Goal: Task Accomplishment & Management: Manage account settings

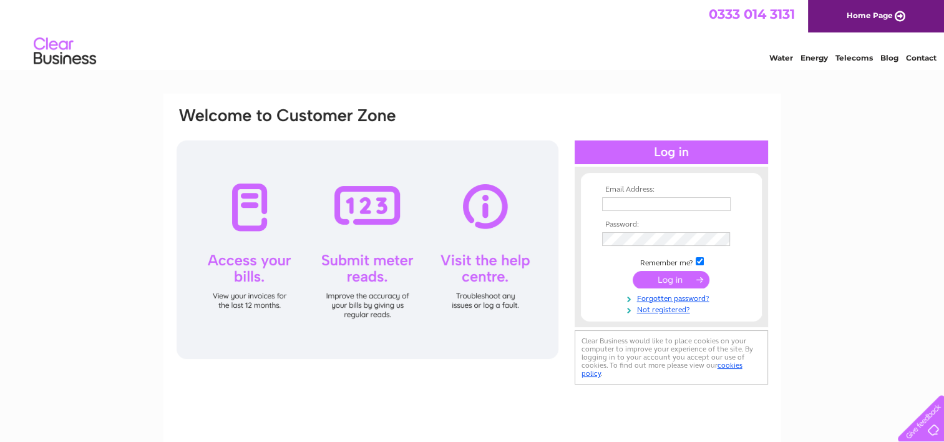
type input "[EMAIL_ADDRESS][DOMAIN_NAME]"
click at [669, 278] on input "submit" at bounding box center [670, 279] width 77 height 17
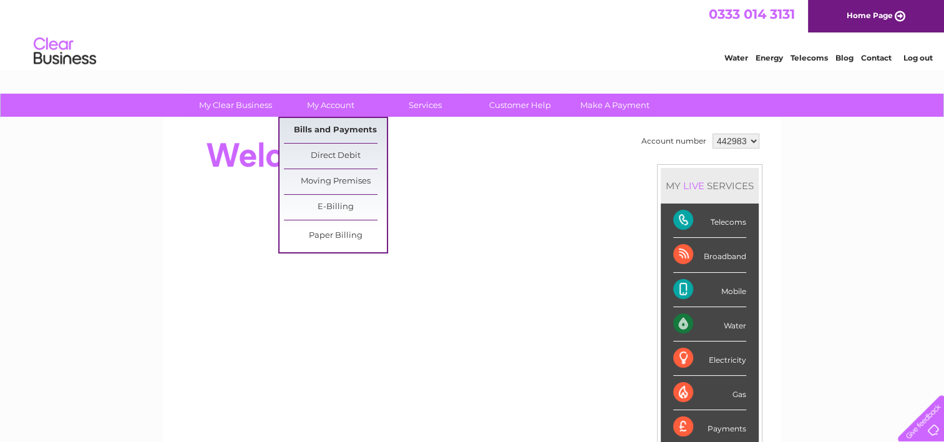
click at [319, 127] on link "Bills and Payments" at bounding box center [335, 130] width 103 height 25
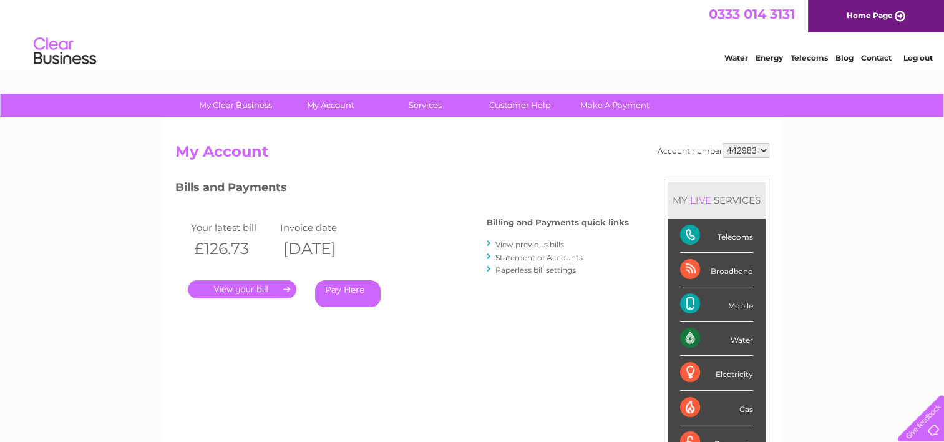
click at [255, 286] on link "." at bounding box center [242, 289] width 109 height 18
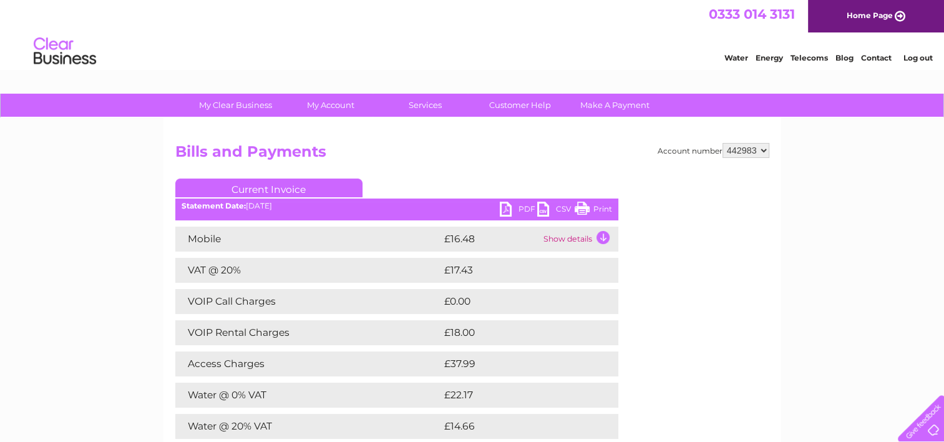
click at [520, 205] on link "PDF" at bounding box center [518, 210] width 37 height 18
